Goal: Task Accomplishment & Management: Use online tool/utility

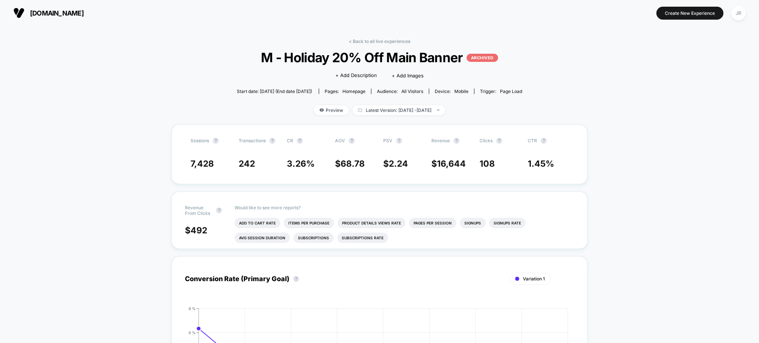
click at [65, 9] on span "[DOMAIN_NAME]" at bounding box center [57, 13] width 54 height 8
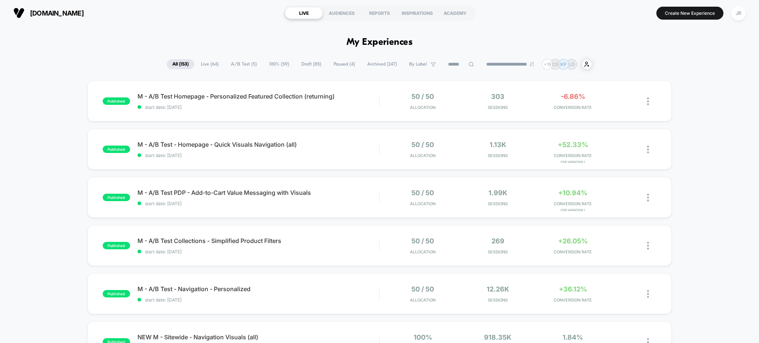
click at [453, 67] on input at bounding box center [461, 64] width 37 height 9
paste input "**********"
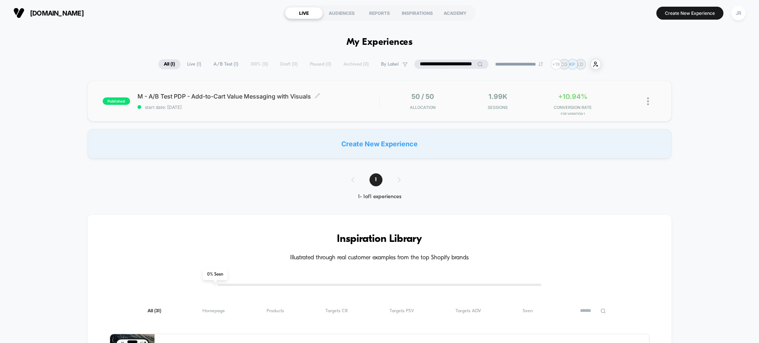
type input "**********"
click at [369, 104] on div "M - A/B Test PDP - Add-to-Cart Value Messaging with Visuals Click to edit exper…" at bounding box center [259, 101] width 242 height 17
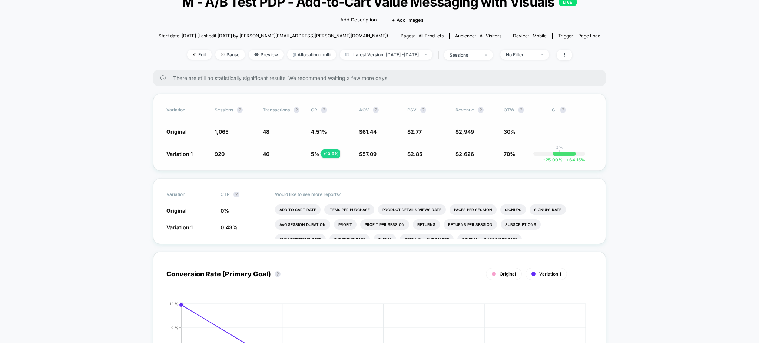
scroll to position [56, 0]
click at [373, 112] on button "?" at bounding box center [376, 109] width 6 height 6
click at [325, 112] on button "?" at bounding box center [324, 109] width 6 height 6
click at [322, 112] on button "?" at bounding box center [324, 109] width 6 height 6
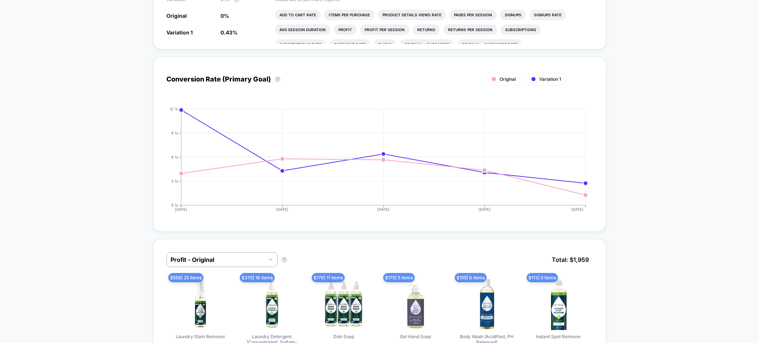
scroll to position [245, 0]
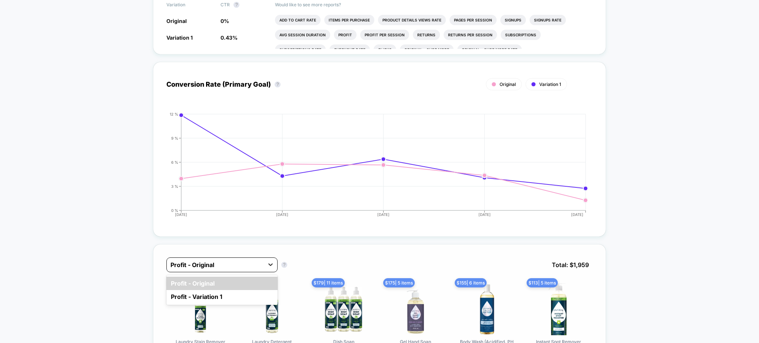
click at [266, 271] on div at bounding box center [270, 264] width 13 height 13
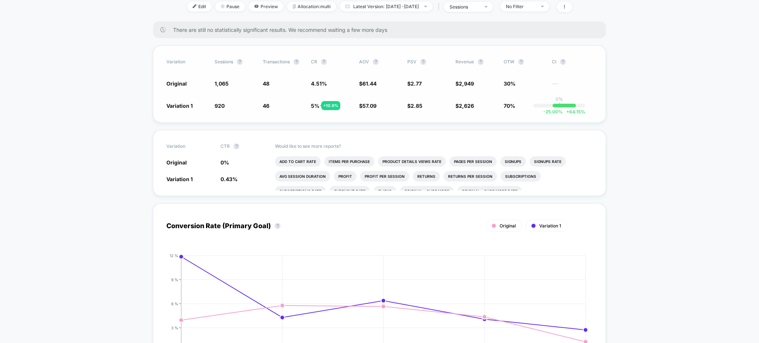
scroll to position [103, 0]
click at [561, 66] on button "?" at bounding box center [563, 63] width 6 height 6
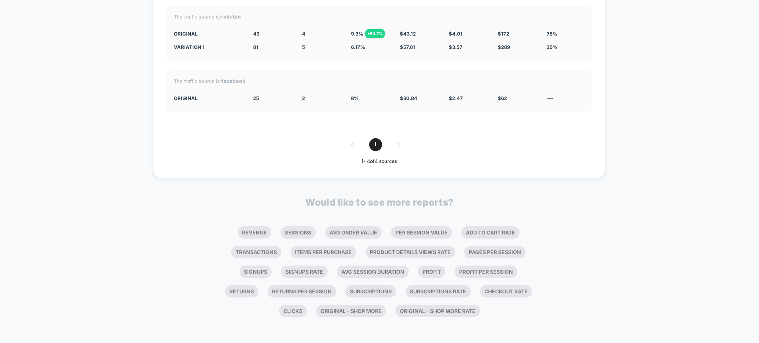
scroll to position [1340, 0]
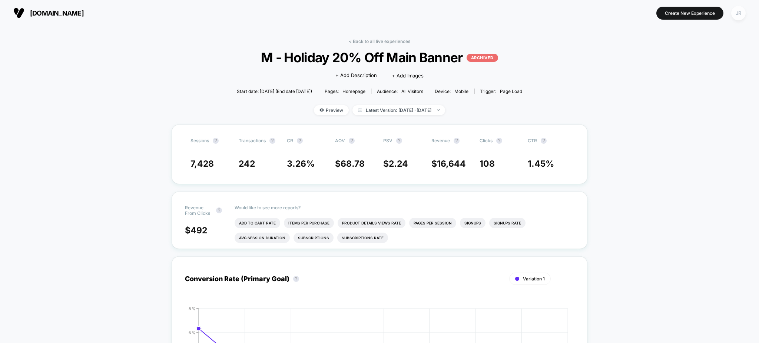
click at [740, 10] on div "JR" at bounding box center [739, 13] width 14 height 14
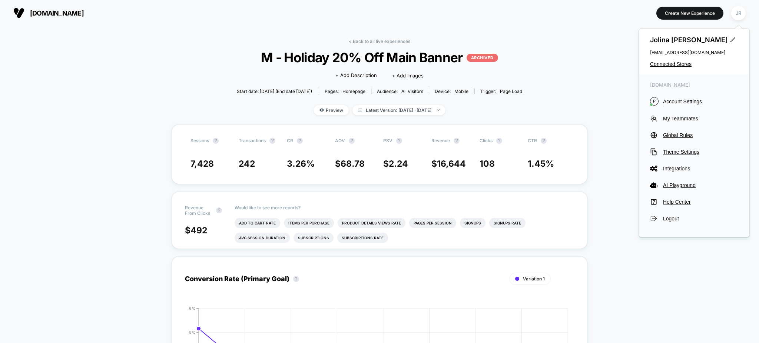
click at [32, 11] on span "[DOMAIN_NAME]" at bounding box center [57, 13] width 54 height 8
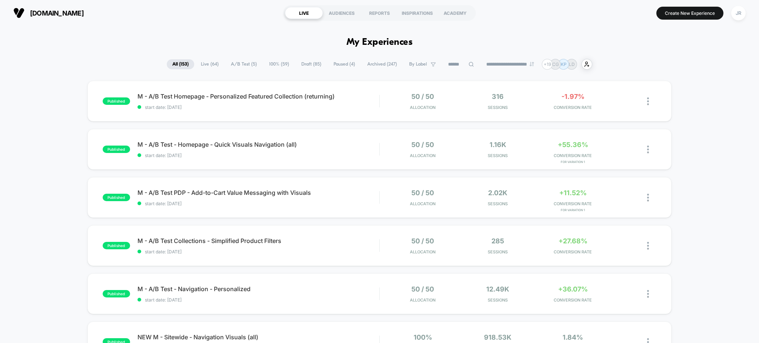
click at [448, 63] on input at bounding box center [461, 64] width 37 height 9
paste input "**********"
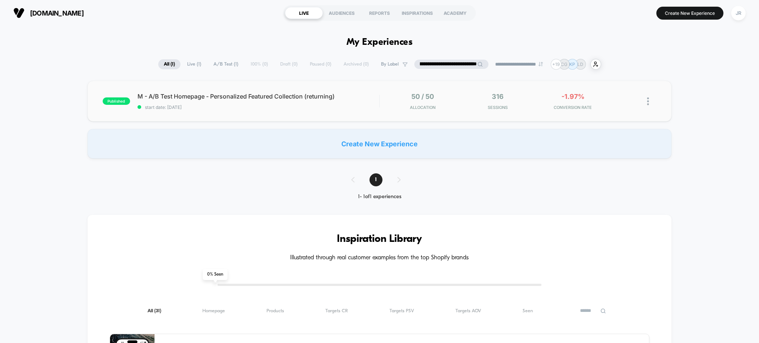
type input "**********"
click at [353, 115] on div "published M - A/B Test Homepage - Personalized Featured Collection (returning) …" at bounding box center [380, 101] width 585 height 41
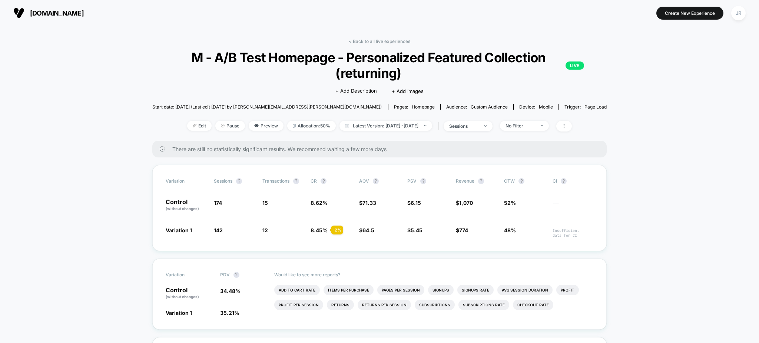
click at [51, 13] on span "[DOMAIN_NAME]" at bounding box center [57, 13] width 54 height 8
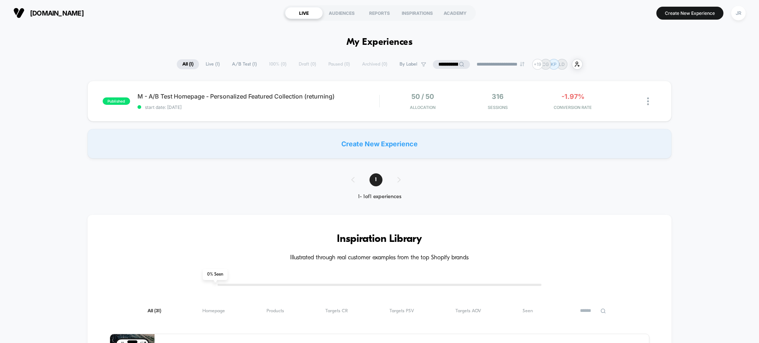
click at [439, 62] on input "**********" at bounding box center [451, 64] width 37 height 9
click at [439, 62] on input "**********" at bounding box center [452, 64] width 74 height 9
paste input "***"
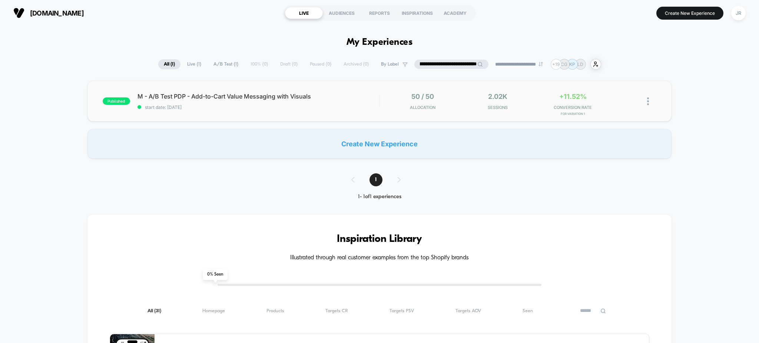
type input "**********"
click at [369, 110] on div "published M - A/B Test PDP - Add-to-Cart Value Messaging with Visuals start dat…" at bounding box center [380, 101] width 585 height 41
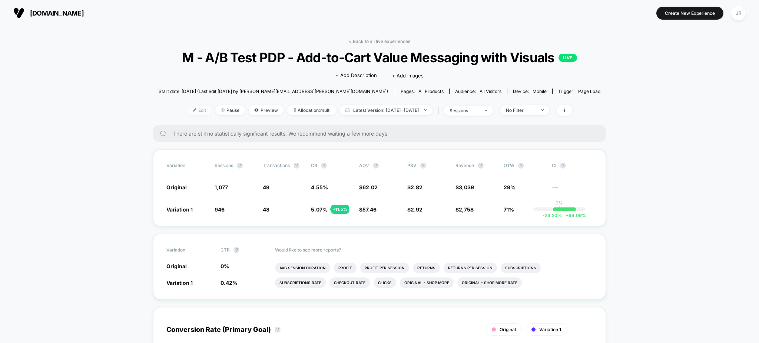
click at [193, 112] on img at bounding box center [195, 110] width 4 height 4
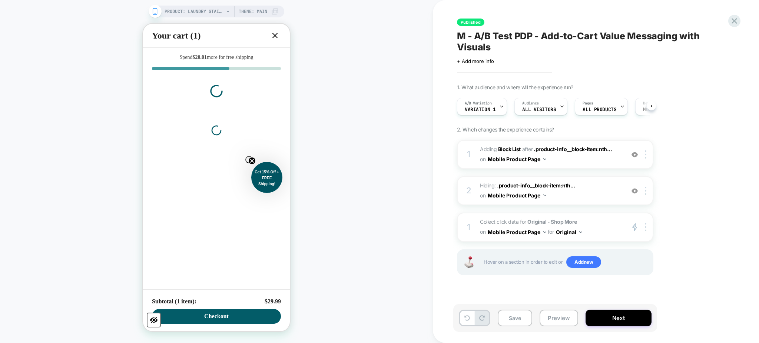
scroll to position [0, 0]
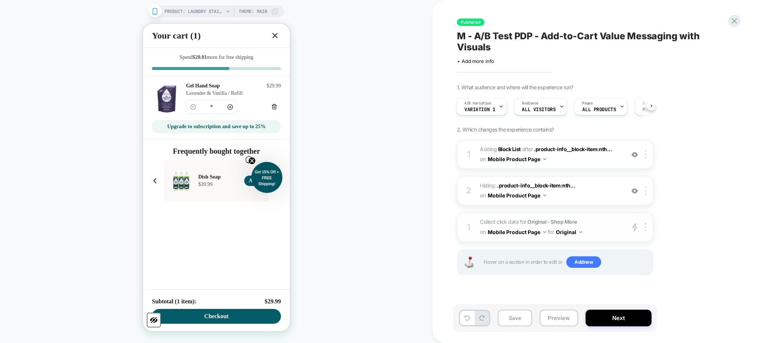
click at [590, 228] on span "Collect click data for Original - Shop More on Mobile Product Page for Original" at bounding box center [550, 227] width 141 height 20
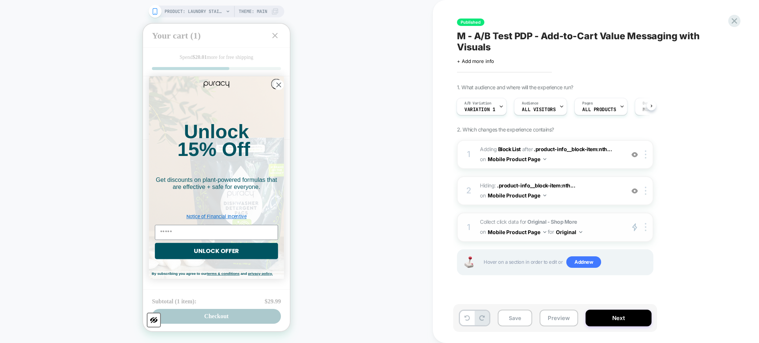
click at [581, 231] on img at bounding box center [581, 232] width 3 height 2
click at [494, 109] on span "Variation 1" at bounding box center [480, 109] width 31 height 5
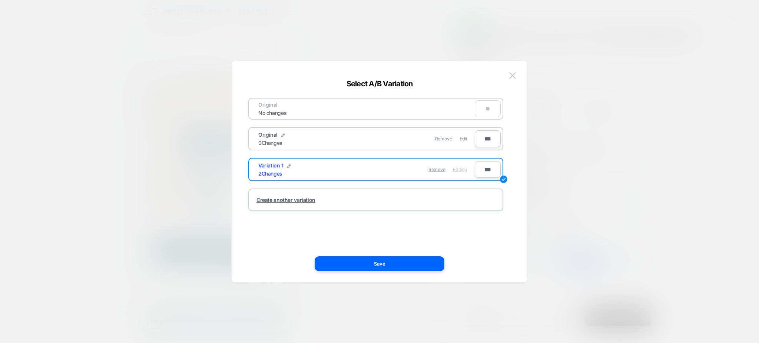
click at [647, 103] on div at bounding box center [379, 171] width 759 height 343
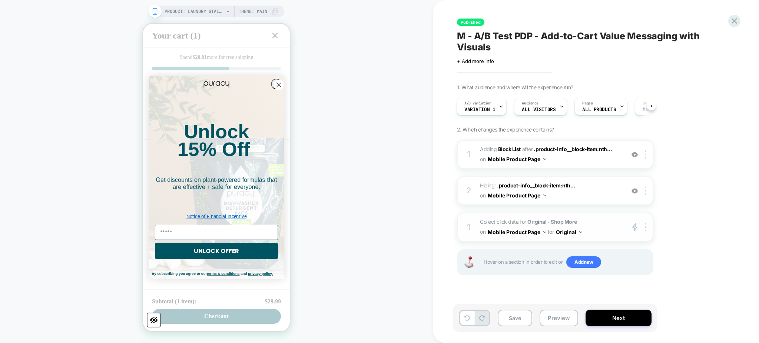
click at [576, 231] on button "Original" at bounding box center [569, 232] width 26 height 11
click at [689, 163] on div "1. What audience and where will the experience run? A/B Variation Variation 1 A…" at bounding box center [592, 189] width 271 height 210
click at [637, 226] on polygon at bounding box center [635, 227] width 4 height 7
click at [649, 226] on div at bounding box center [647, 227] width 12 height 9
click at [684, 208] on div "1. What audience and where will the experience run? A/B Variation Variation 1 A…" at bounding box center [592, 189] width 271 height 210
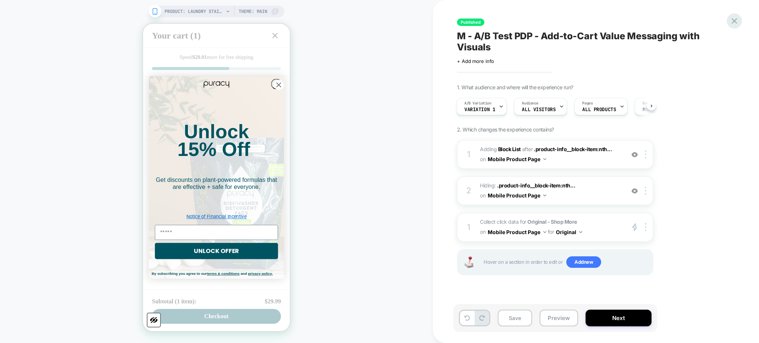
click at [730, 20] on icon at bounding box center [735, 21] width 10 height 10
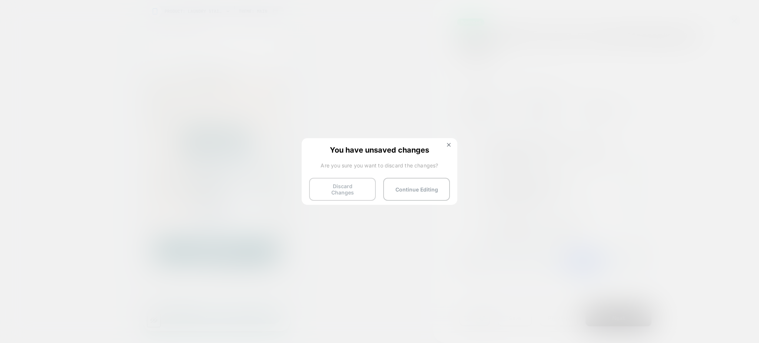
click at [336, 186] on button "Discard Changes" at bounding box center [342, 189] width 67 height 23
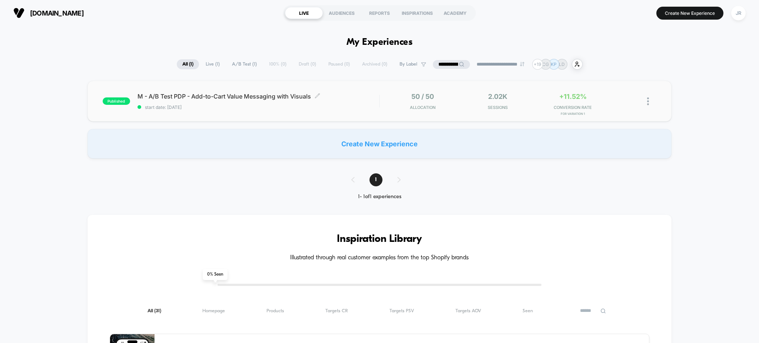
click at [338, 107] on span "start date: [DATE]" at bounding box center [259, 108] width 242 height 6
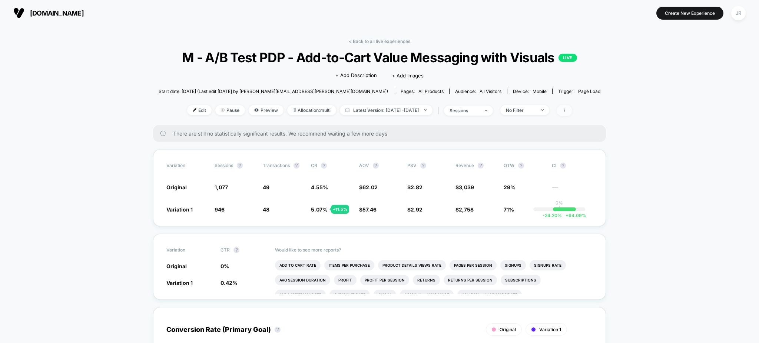
click at [572, 116] on span at bounding box center [565, 110] width 16 height 11
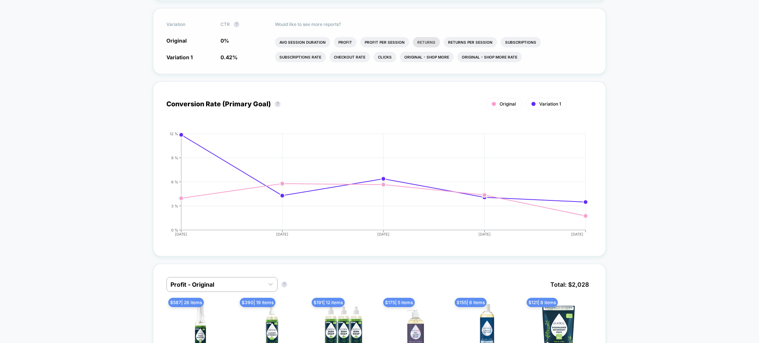
scroll to position [13, 0]
click at [374, 62] on li "Clicks" at bounding box center [385, 57] width 23 height 10
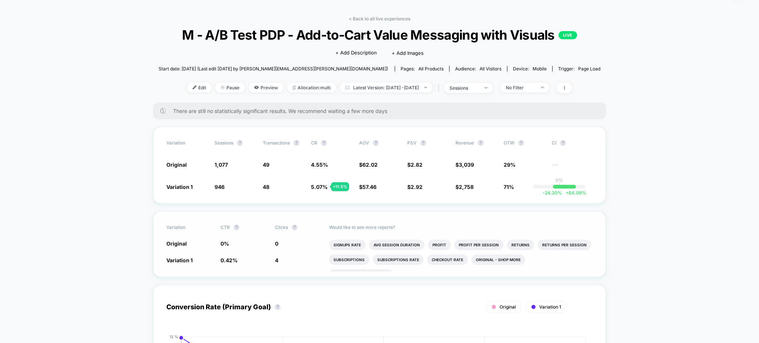
scroll to position [22, 0]
click at [197, 89] on div at bounding box center [198, 89] width 2 height 0
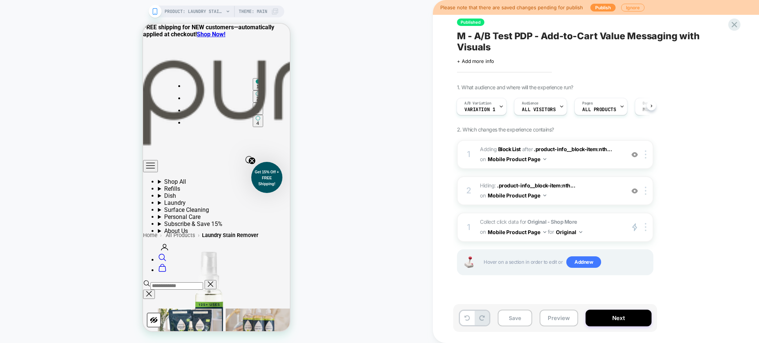
scroll to position [210, 0]
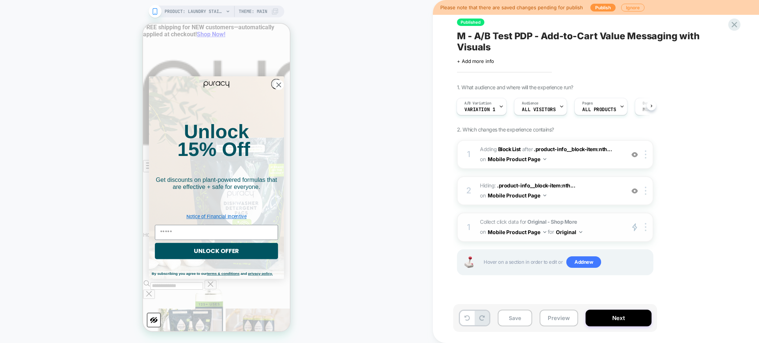
click at [637, 226] on polygon at bounding box center [635, 227] width 4 height 7
click at [635, 226] on icon "primary 2" at bounding box center [635, 227] width 6 height 9
click at [480, 47] on span "M - A/B Test PDP - Add-to-Cart Value Messaging with Visuals" at bounding box center [592, 41] width 271 height 22
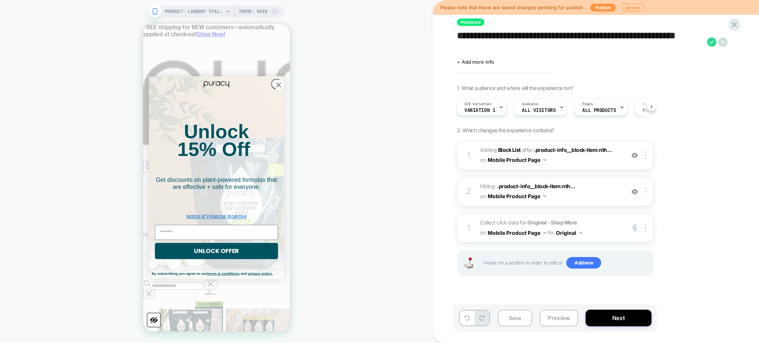
click at [480, 47] on textarea "**********" at bounding box center [580, 41] width 247 height 23
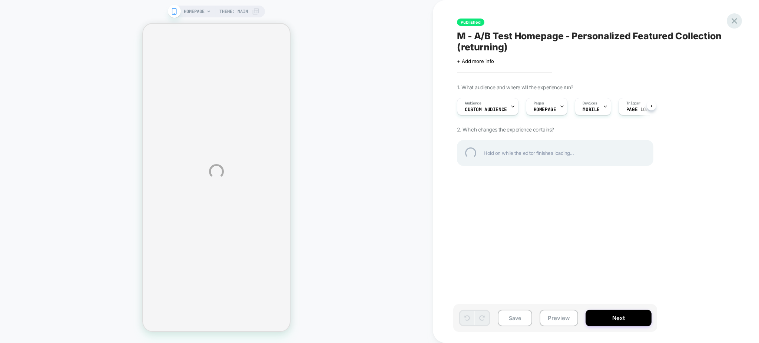
click at [731, 24] on div at bounding box center [734, 20] width 15 height 15
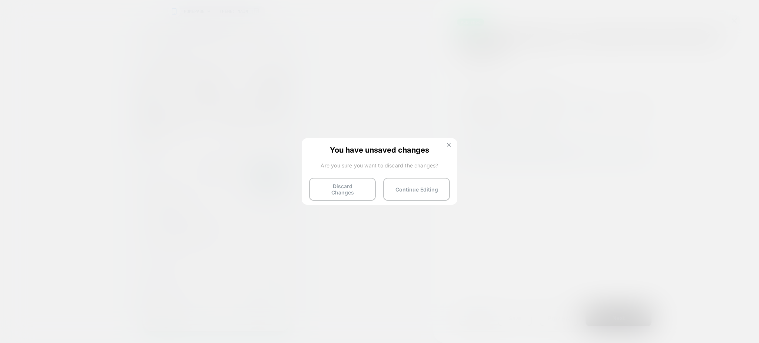
click at [451, 143] on button at bounding box center [449, 146] width 8 height 6
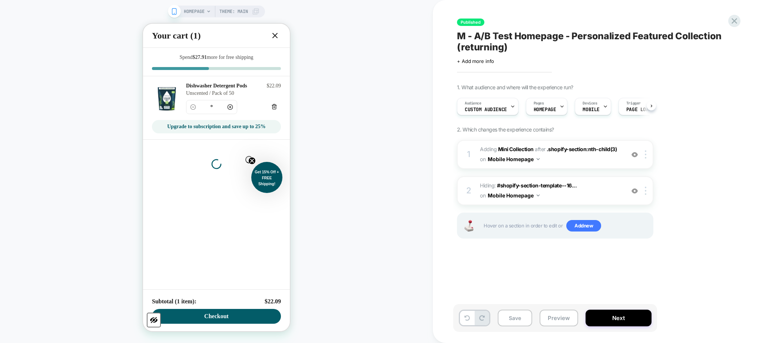
scroll to position [0, 0]
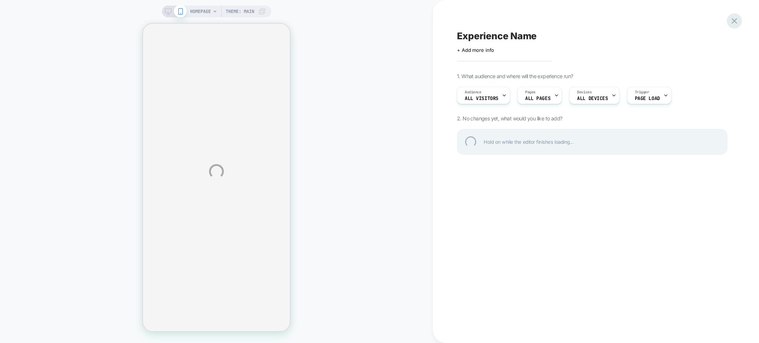
click at [735, 21] on div at bounding box center [734, 20] width 15 height 15
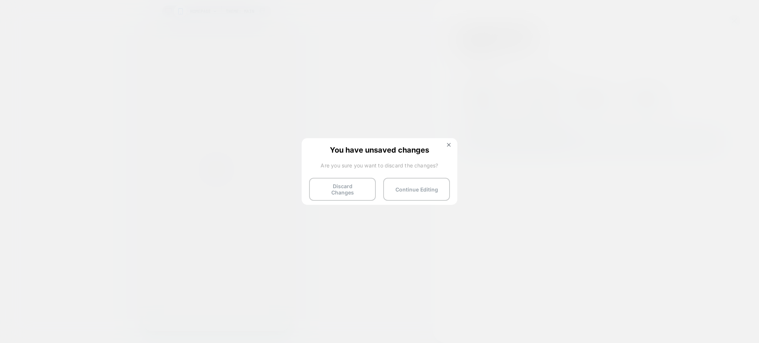
click at [330, 183] on button "Discard Changes" at bounding box center [342, 189] width 67 height 23
